Goal: Transaction & Acquisition: Purchase product/service

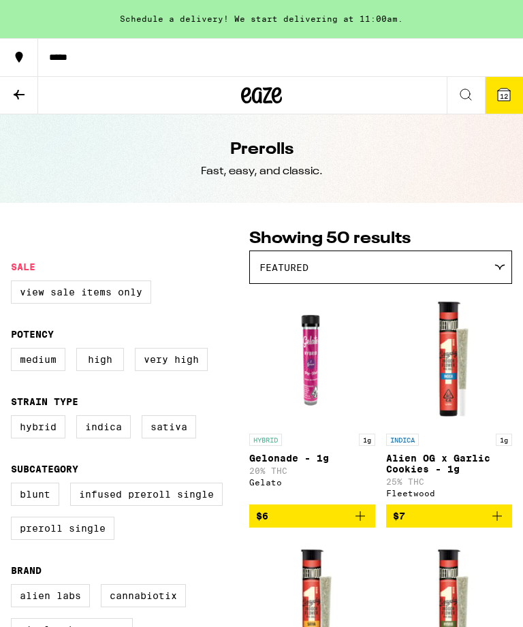
click at [21, 94] on icon at bounding box center [19, 95] width 11 height 10
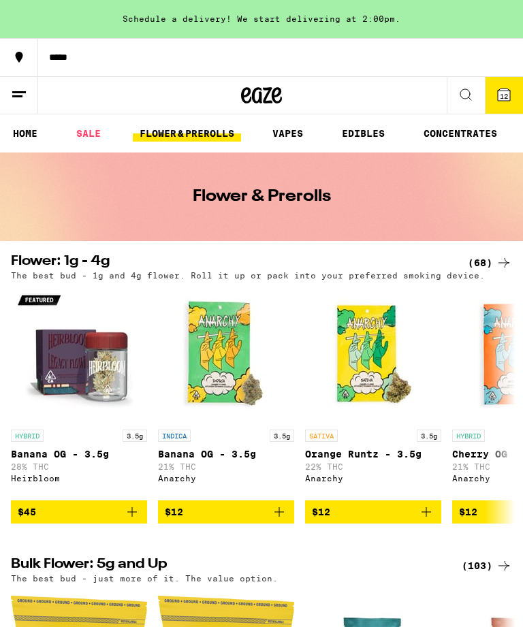
click at [494, 104] on button "12" at bounding box center [504, 95] width 38 height 37
